Goal: Check status: Check status

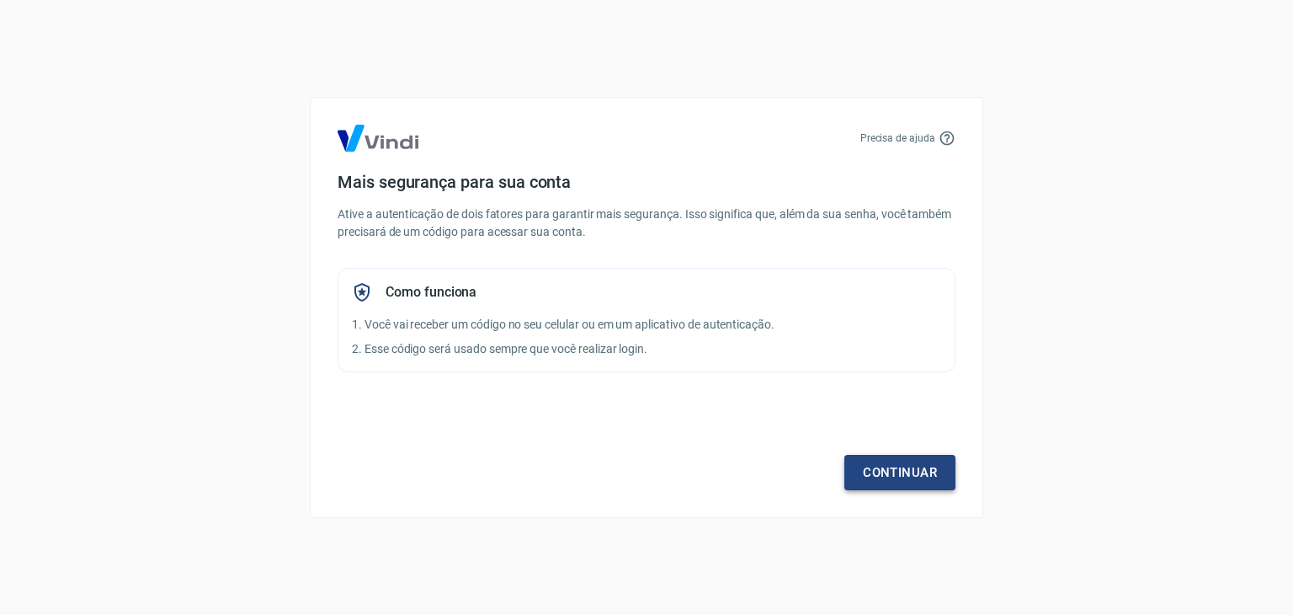
click at [939, 460] on link "Continuar" at bounding box center [900, 472] width 111 height 35
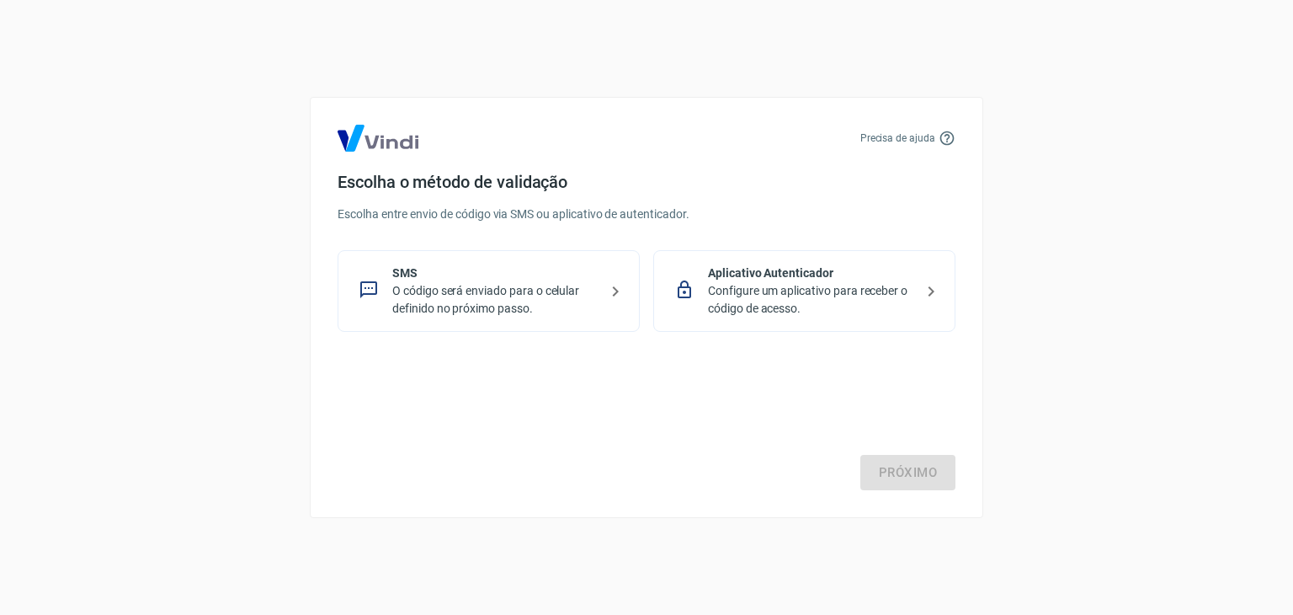
click at [451, 293] on p "O código será enviado para o celular definido no próximo passo." at bounding box center [495, 299] width 206 height 35
click at [859, 469] on div "Próximo" at bounding box center [647, 421] width 618 height 138
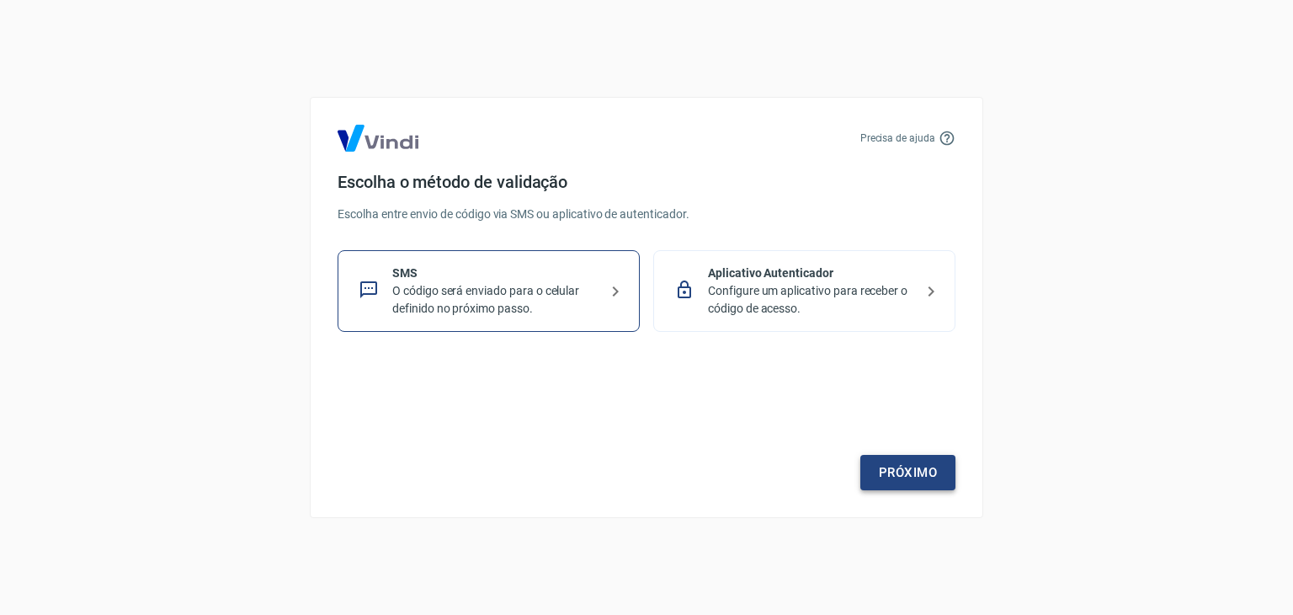
click at [879, 470] on link "Próximo" at bounding box center [908, 472] width 95 height 35
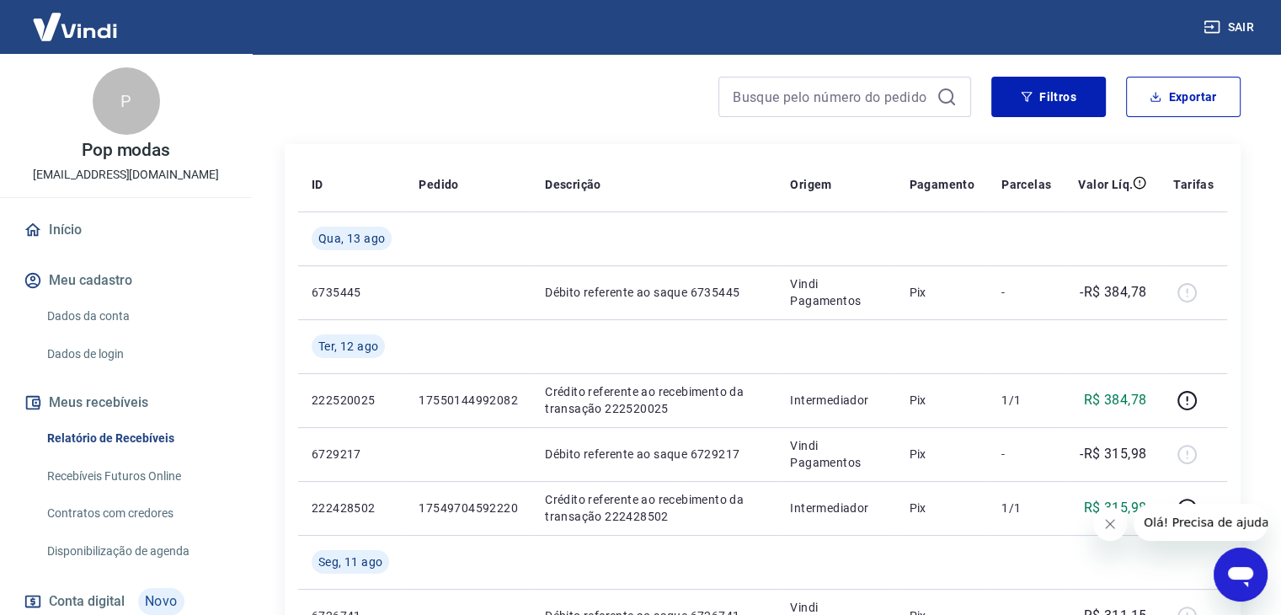
scroll to position [120, 0]
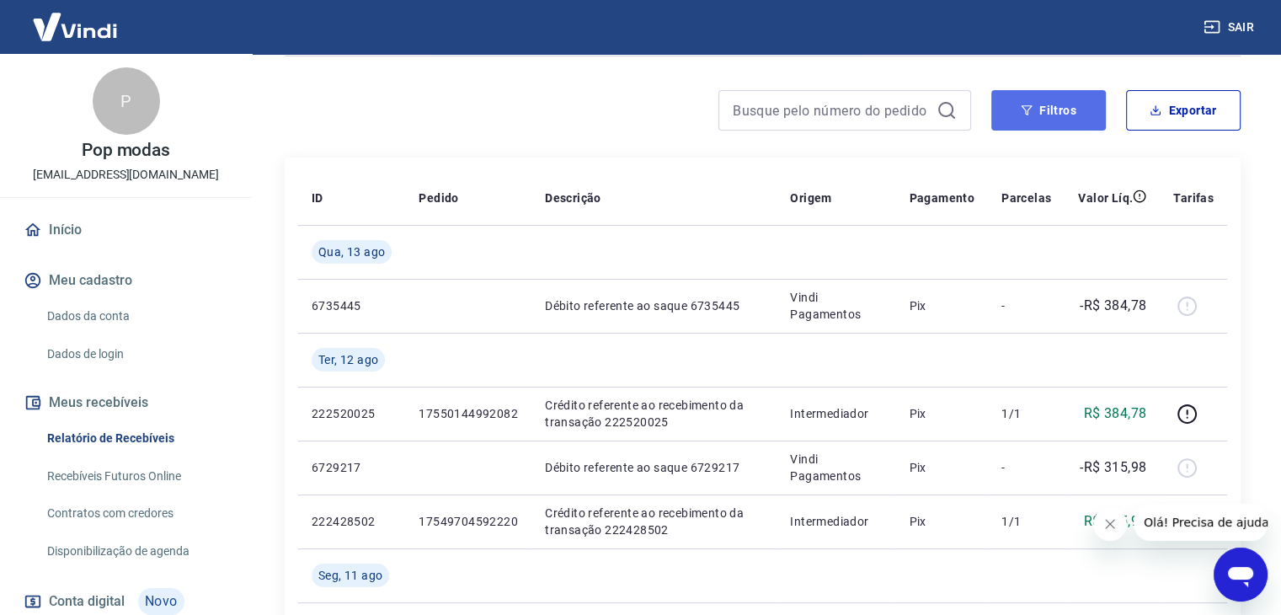
click at [1077, 119] on button "Filtros" at bounding box center [1048, 110] width 115 height 40
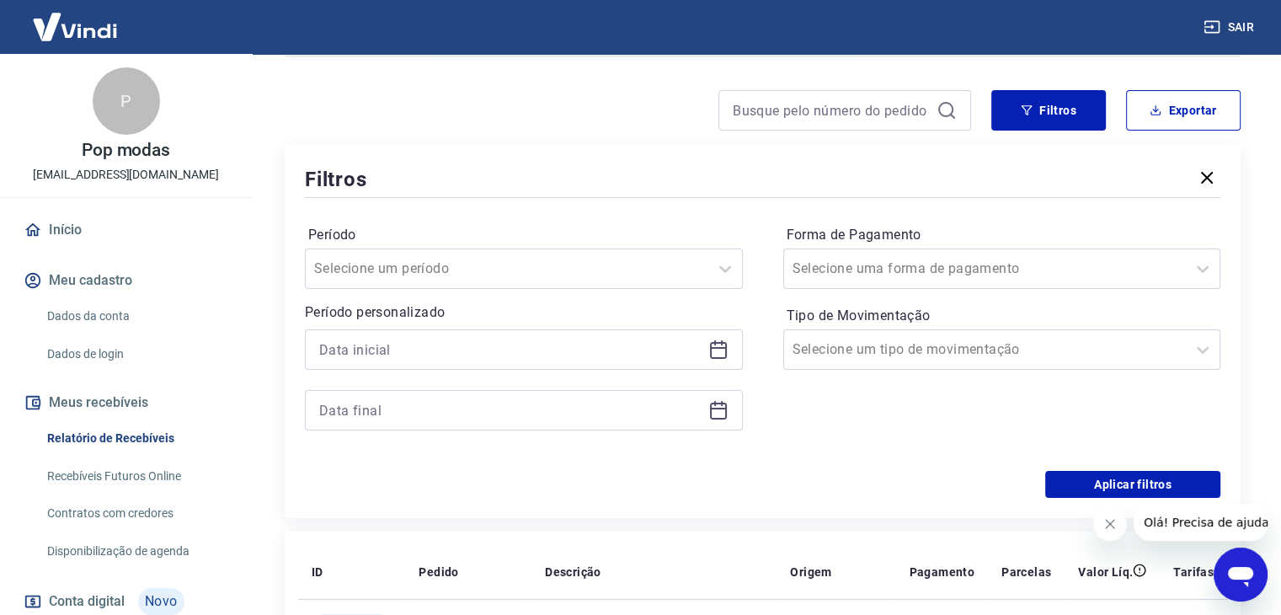
click at [710, 361] on div at bounding box center [524, 349] width 438 height 40
click at [713, 360] on div at bounding box center [524, 349] width 438 height 40
click at [721, 347] on icon at bounding box center [718, 349] width 20 height 20
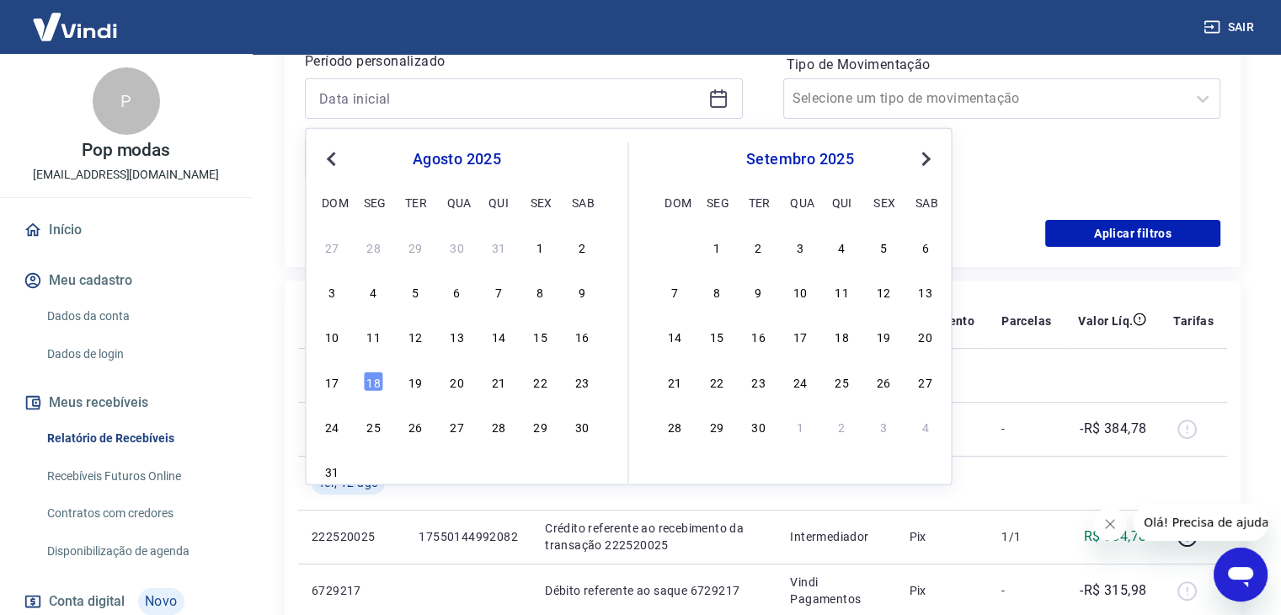
scroll to position [392, 0]
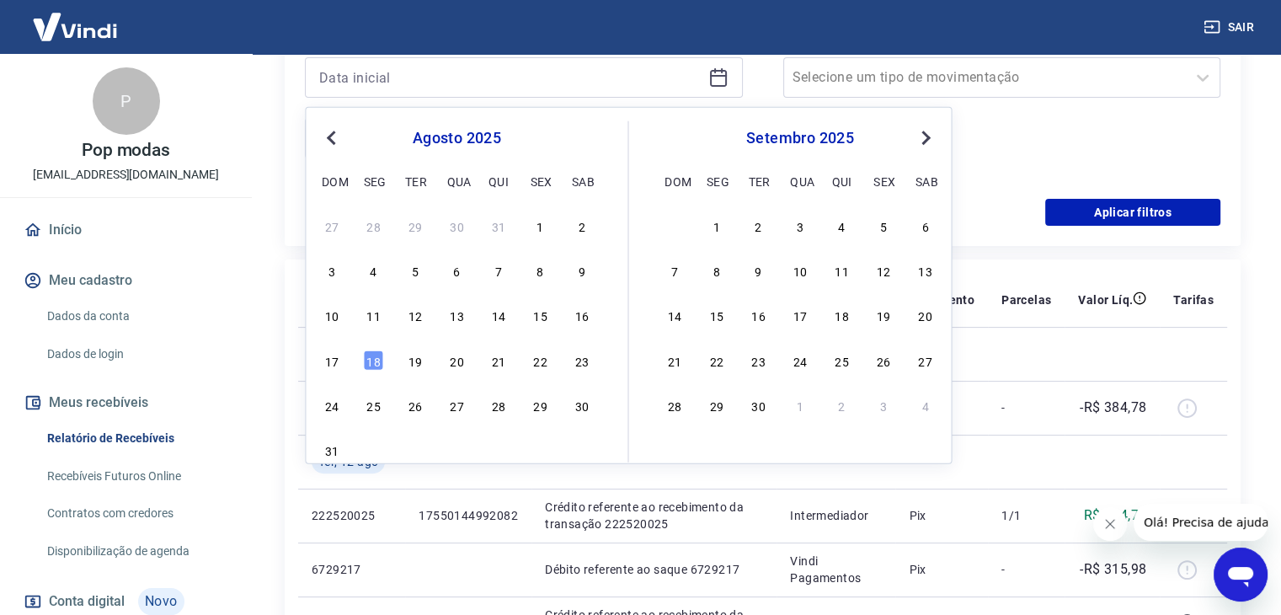
click at [362, 310] on div "10 11 12 13 14 15 16" at bounding box center [456, 314] width 274 height 24
click at [372, 316] on div "11" at bounding box center [374, 315] width 20 height 20
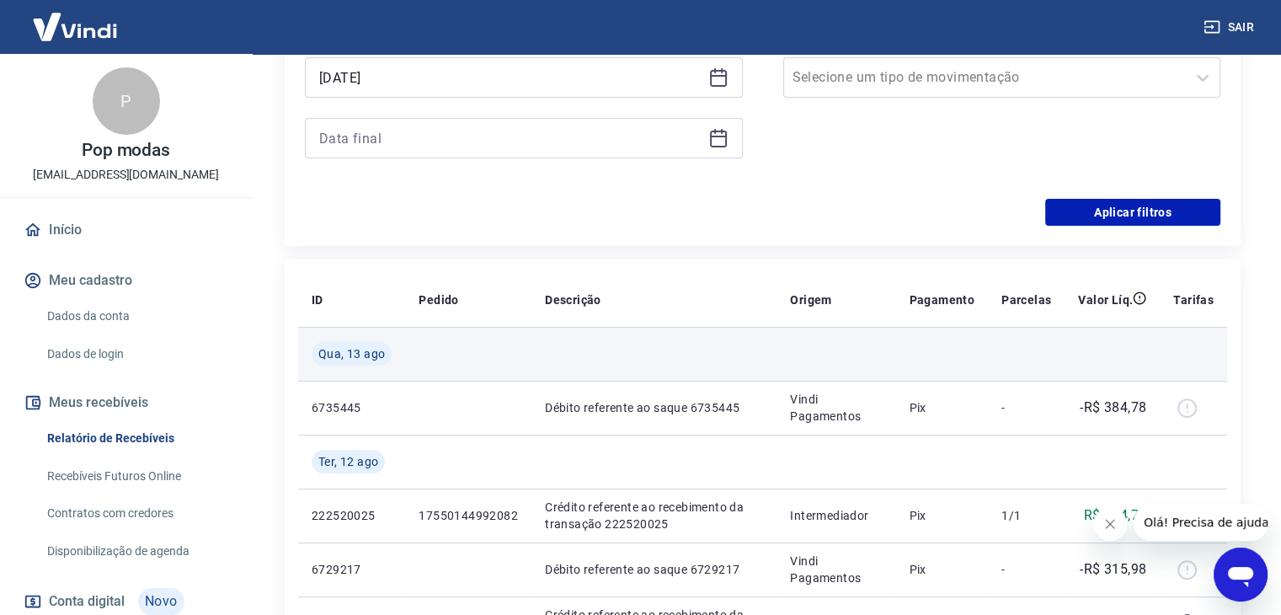
type input "11/08/2025"
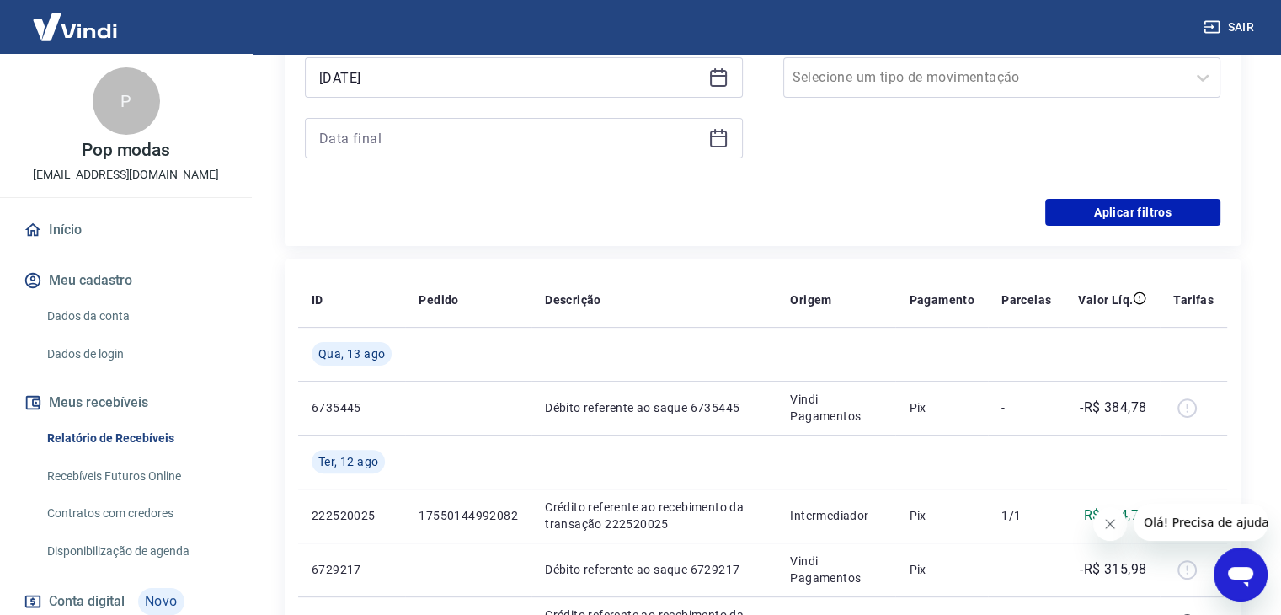
click at [639, 116] on div "Selected date: segunda-feira, 11 de agosto de 2025 11/08/2025" at bounding box center [524, 107] width 438 height 101
click at [639, 125] on input at bounding box center [510, 137] width 382 height 25
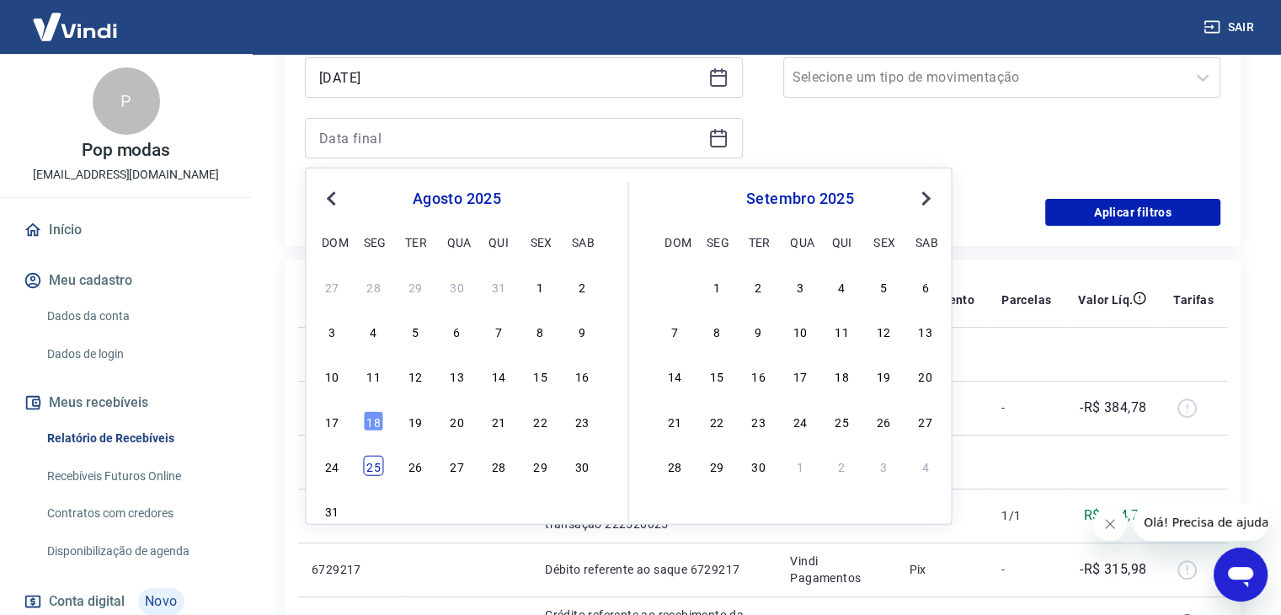
click at [377, 462] on div "25" at bounding box center [374, 466] width 20 height 20
click at [938, 85] on input "Tipo de Movimentação" at bounding box center [877, 77] width 170 height 20
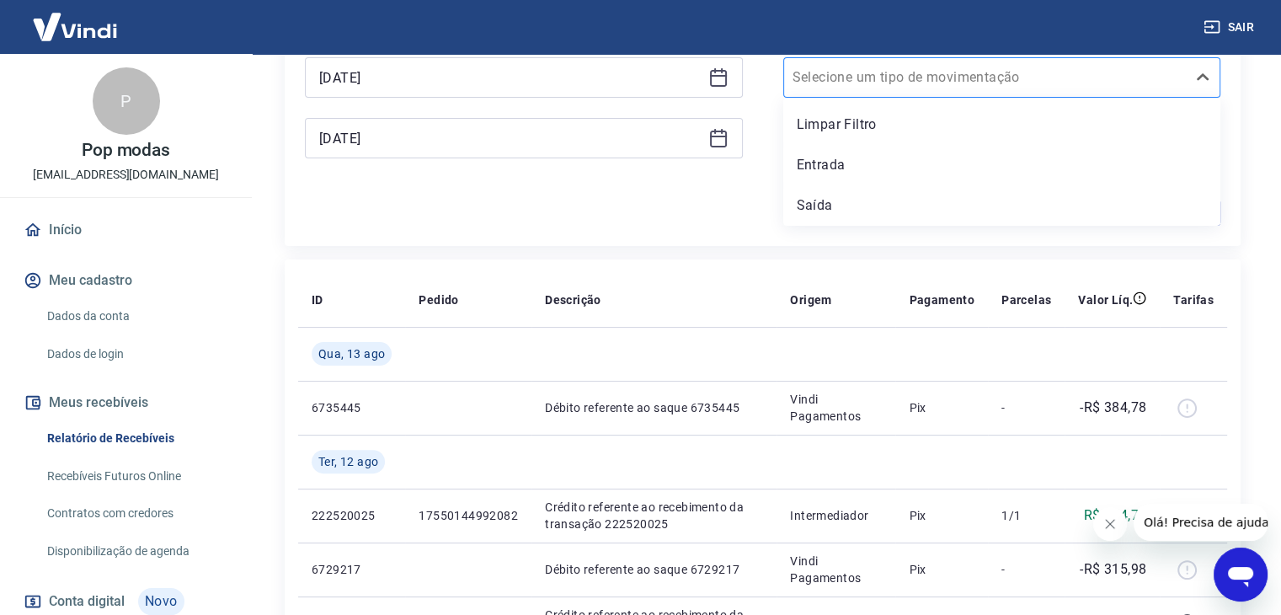
type input "25/08/2025"
click at [839, 216] on div "Saída" at bounding box center [1002, 206] width 438 height 34
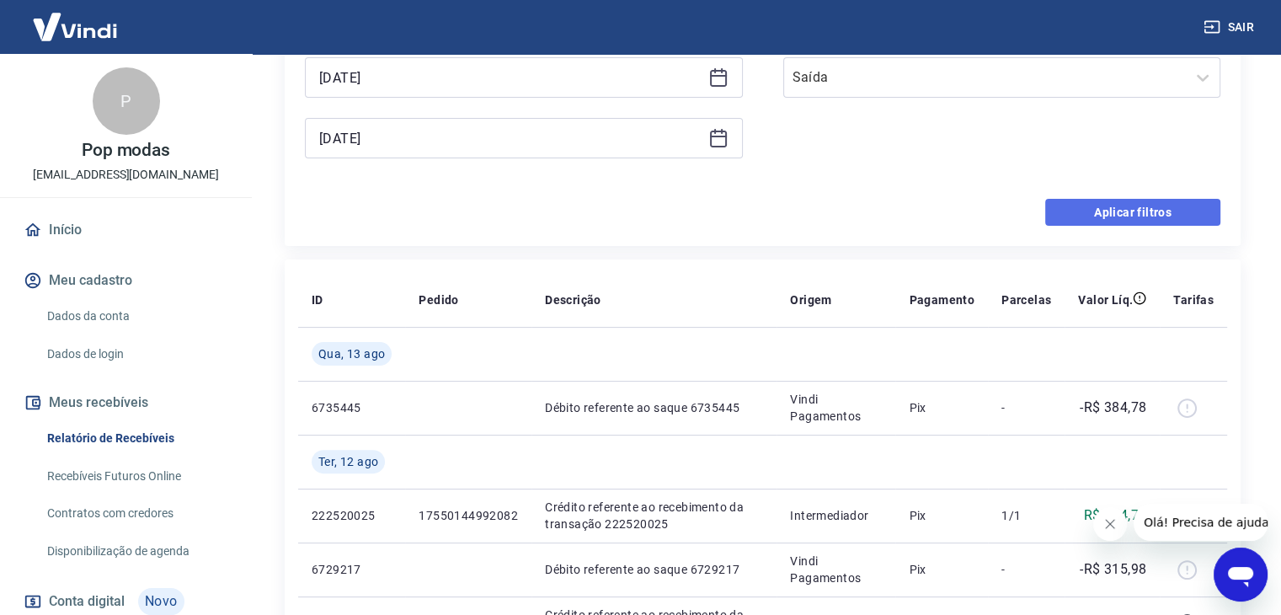
click at [1085, 204] on button "Aplicar filtros" at bounding box center [1132, 212] width 175 height 27
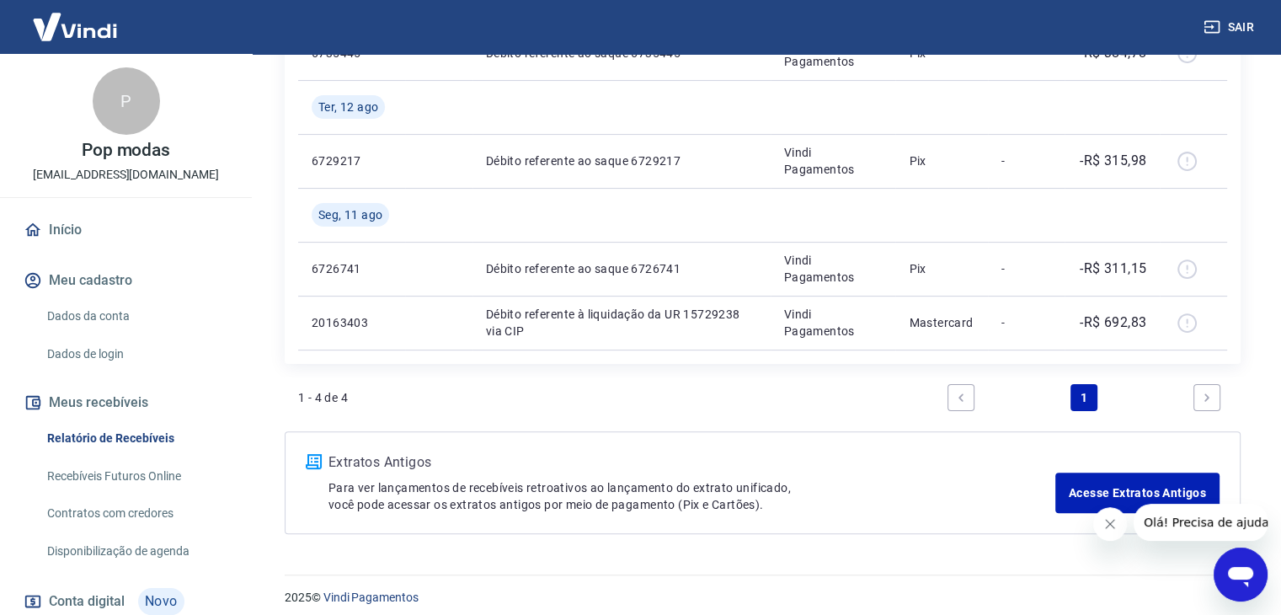
scroll to position [383, 0]
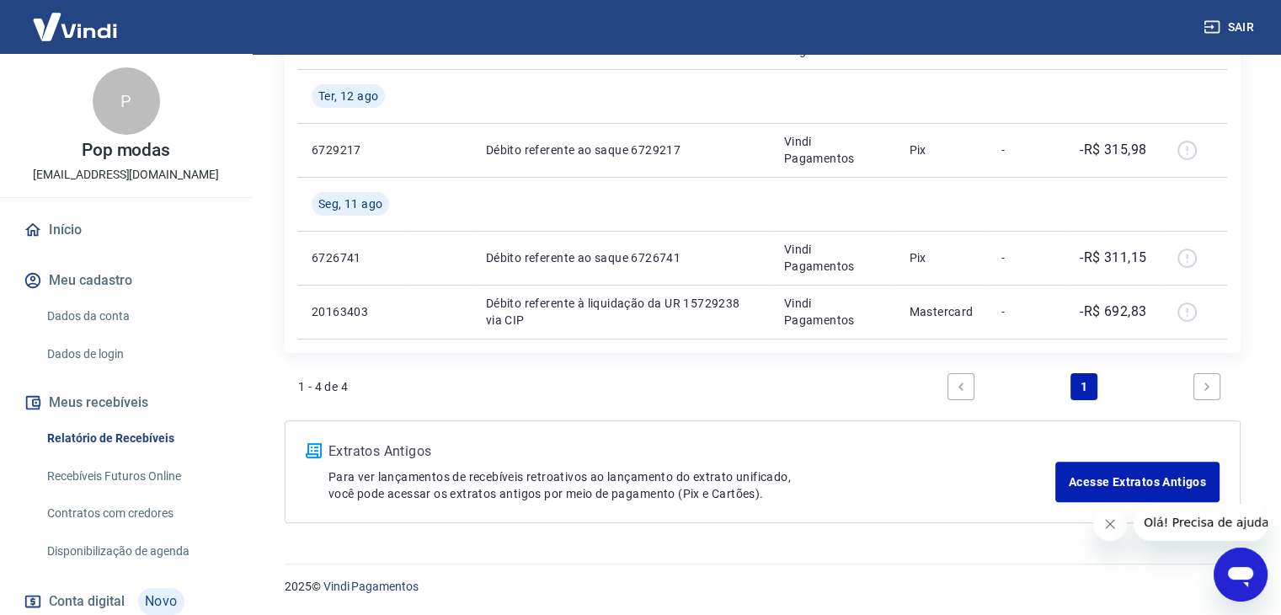
click at [1209, 395] on link "Next page" at bounding box center [1206, 386] width 27 height 27
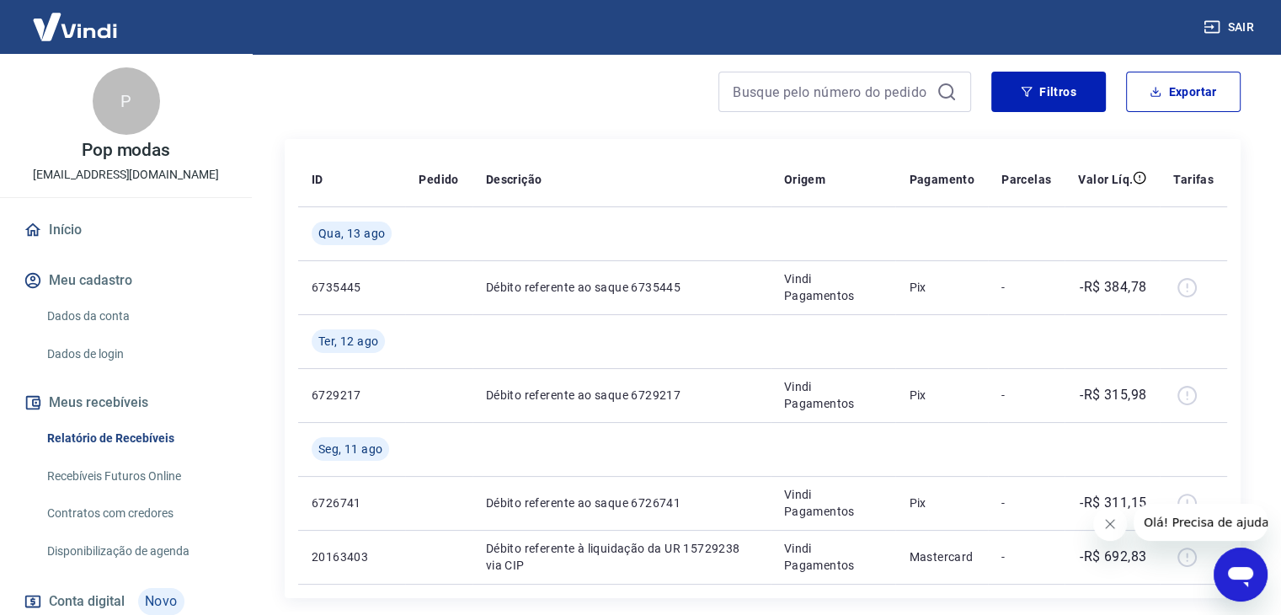
scroll to position [102, 0]
